Goal: Navigation & Orientation: Go to known website

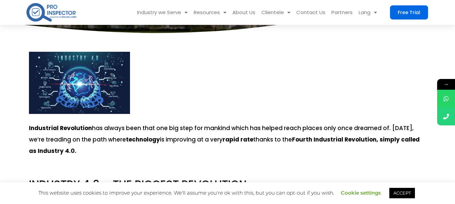
scroll to position [101, 0]
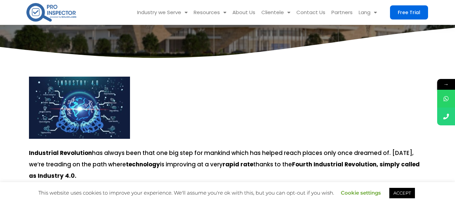
click at [41, 18] on img at bounding box center [52, 12] width 52 height 21
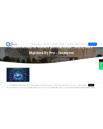
scroll to position [101, 0]
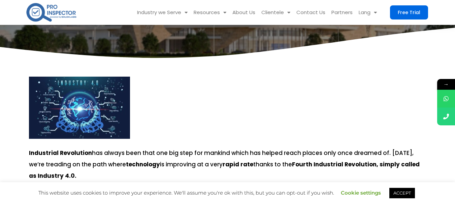
click at [73, 109] on img at bounding box center [79, 108] width 101 height 62
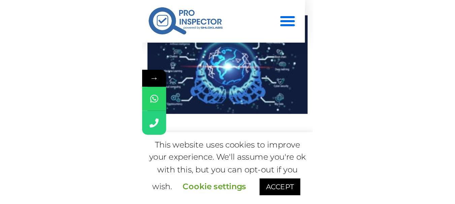
scroll to position [168, 0]
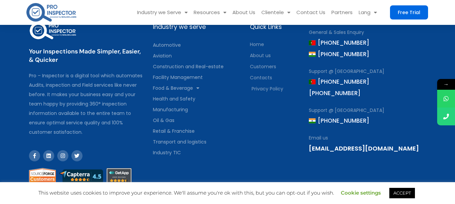
scroll to position [3096, 0]
